Goal: Transaction & Acquisition: Purchase product/service

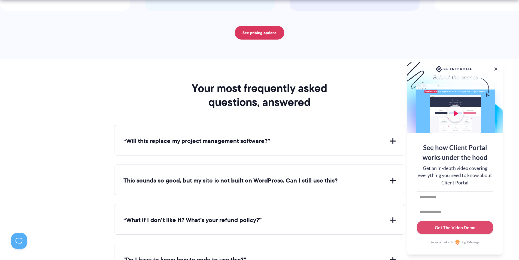
scroll to position [1909, 0]
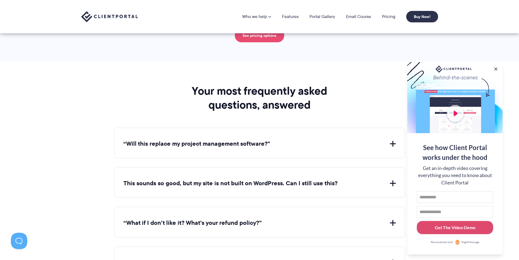
click at [250, 37] on link "See pricing options" at bounding box center [259, 36] width 49 height 14
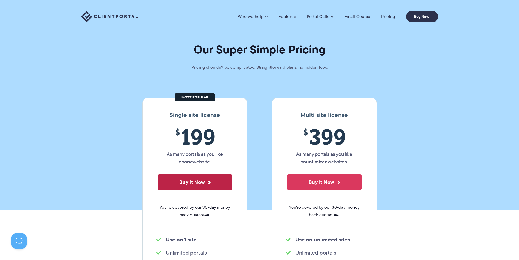
click at [205, 185] on button "Buy It Now" at bounding box center [195, 182] width 74 height 16
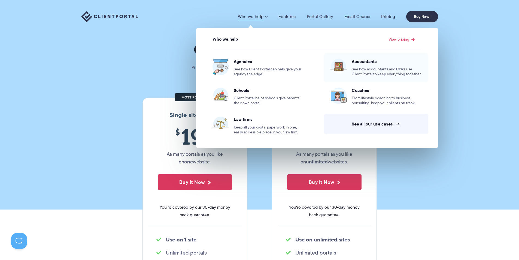
click at [353, 76] on span "See how accountants and CPA’s use Client Portal to keep everything together." at bounding box center [387, 72] width 70 height 10
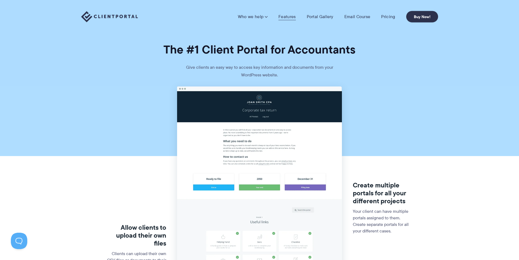
click at [289, 15] on link "Features" at bounding box center [287, 16] width 17 height 5
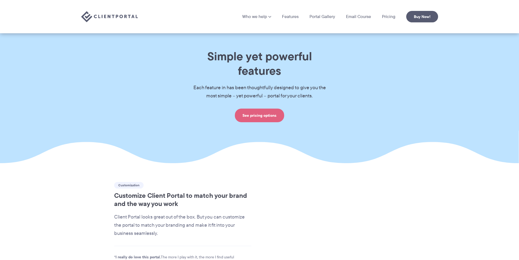
scroll to position [182, 0]
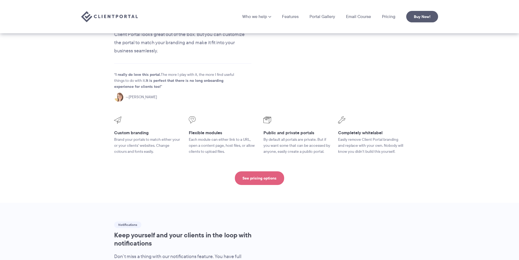
click at [286, 171] on div "See pricing options" at bounding box center [259, 178] width 291 height 14
click at [272, 171] on link "See pricing options" at bounding box center [259, 178] width 49 height 14
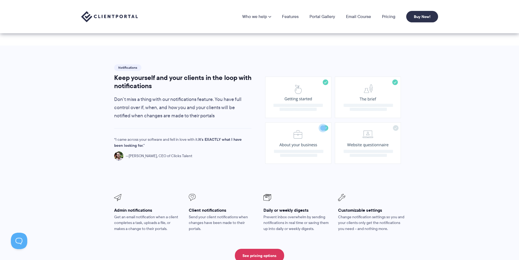
scroll to position [0, 0]
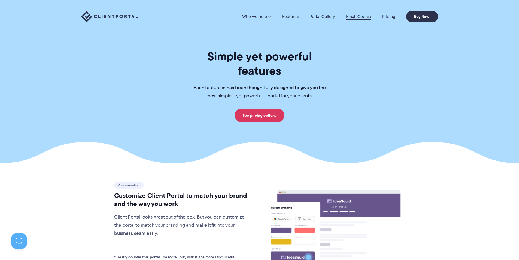
click at [354, 14] on link "Email Course" at bounding box center [358, 16] width 25 height 4
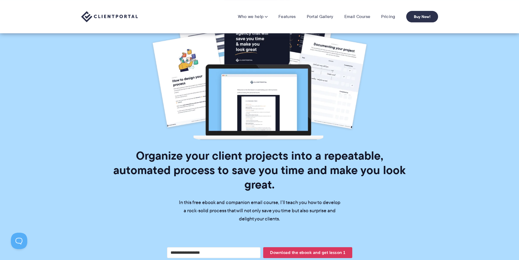
scroll to position [52, 0]
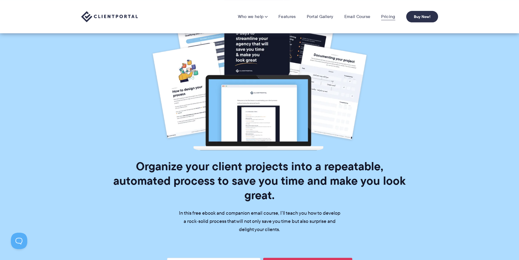
click at [389, 17] on link "Pricing" at bounding box center [388, 16] width 14 height 5
